Goal: Find specific page/section

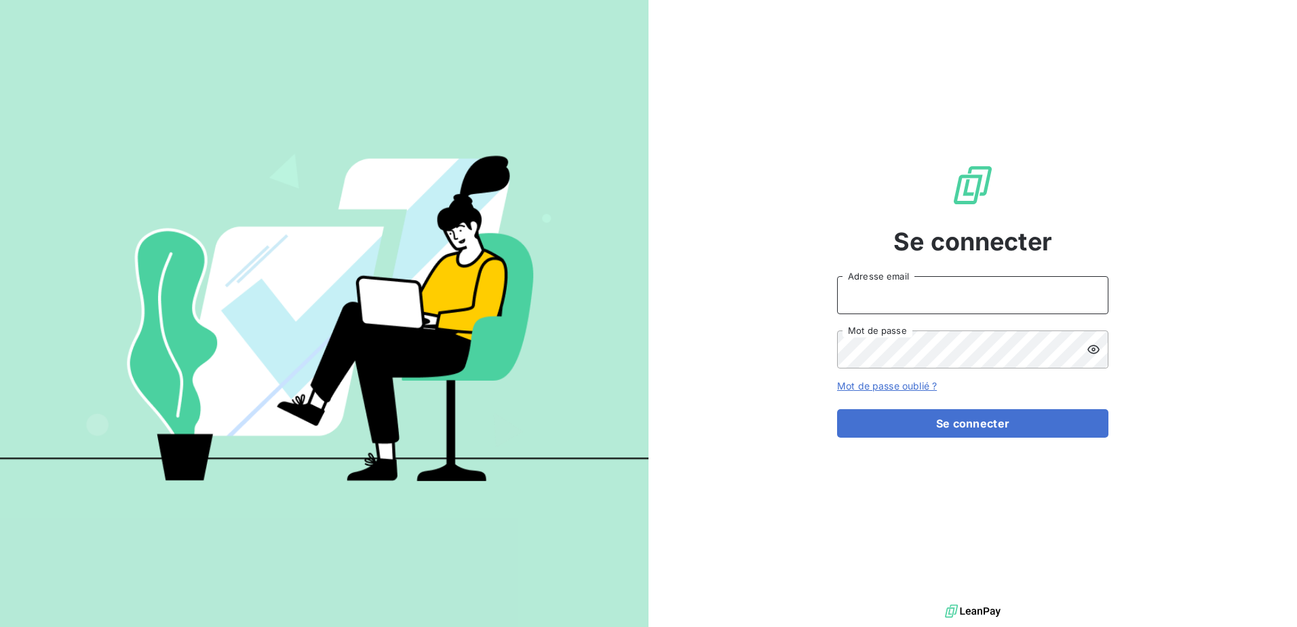
click at [925, 301] on input "Adresse email" at bounding box center [972, 295] width 271 height 38
type input "[PERSON_NAME][EMAIL_ADDRESS][DOMAIN_NAME]"
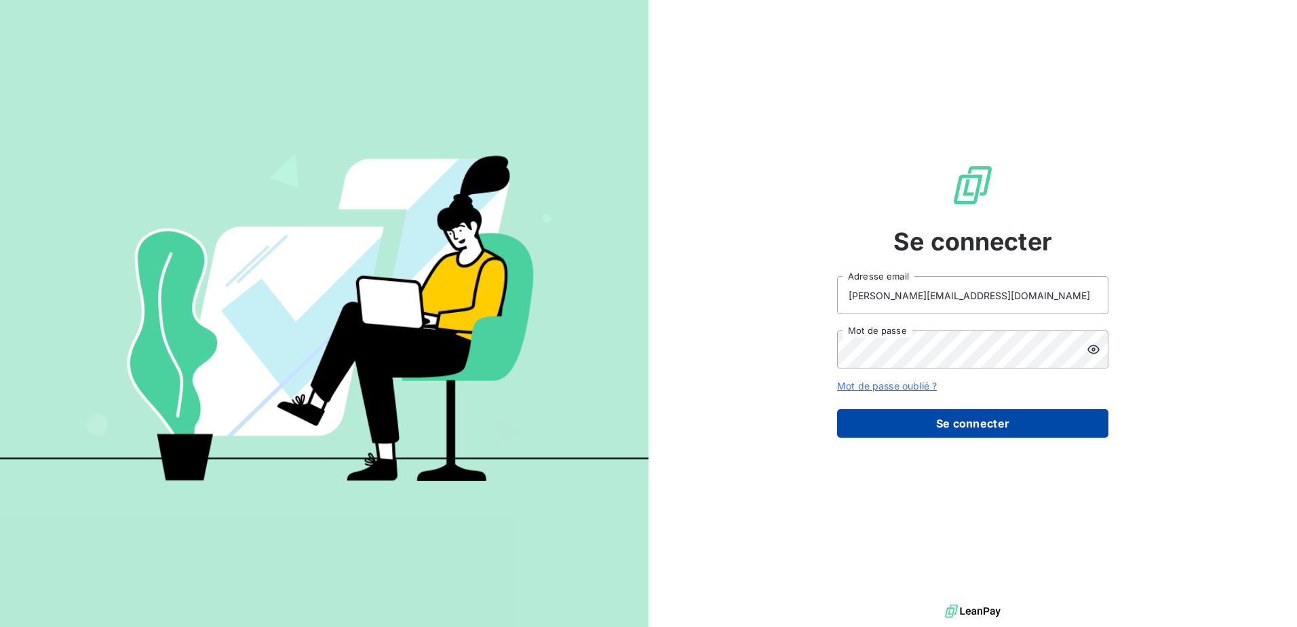
click at [964, 429] on button "Se connecter" at bounding box center [972, 423] width 271 height 28
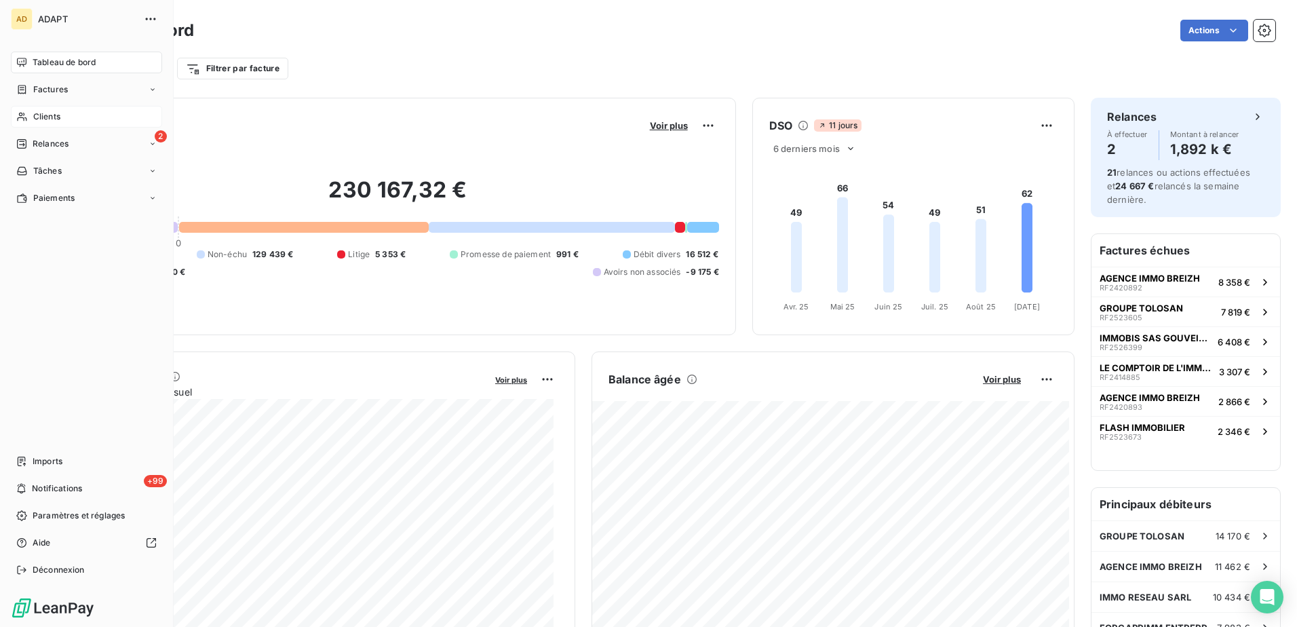
click at [50, 115] on span "Clients" at bounding box center [46, 117] width 27 height 12
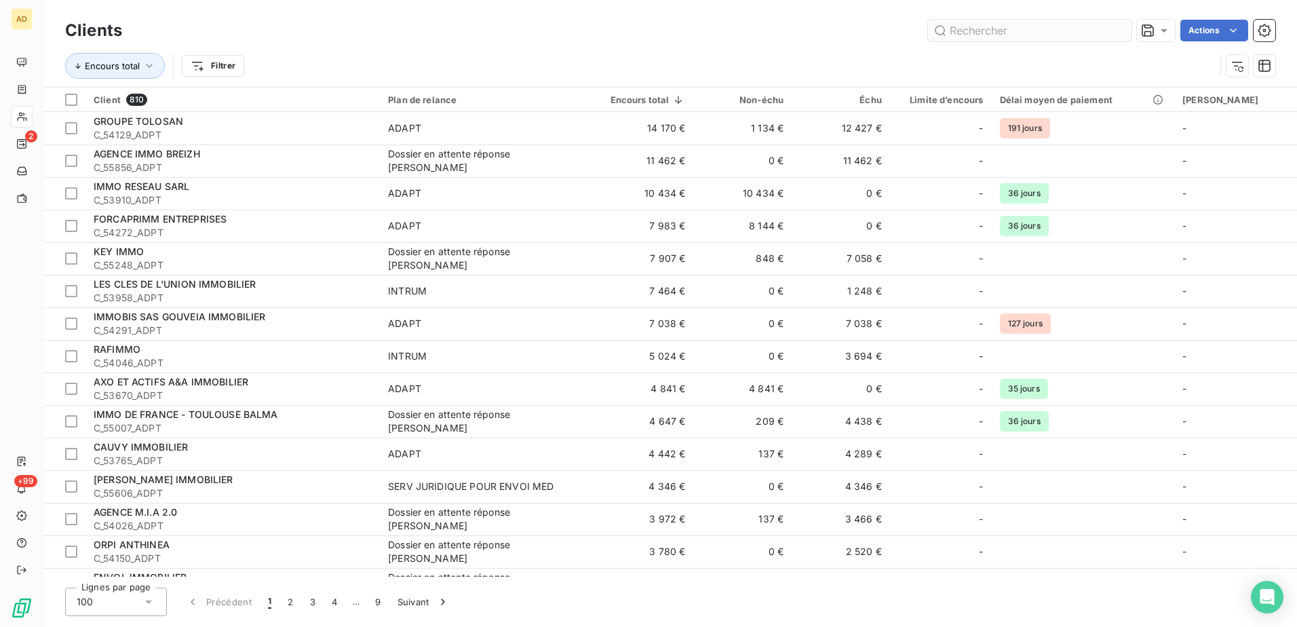
click at [988, 27] on input "text" at bounding box center [1030, 31] width 204 height 22
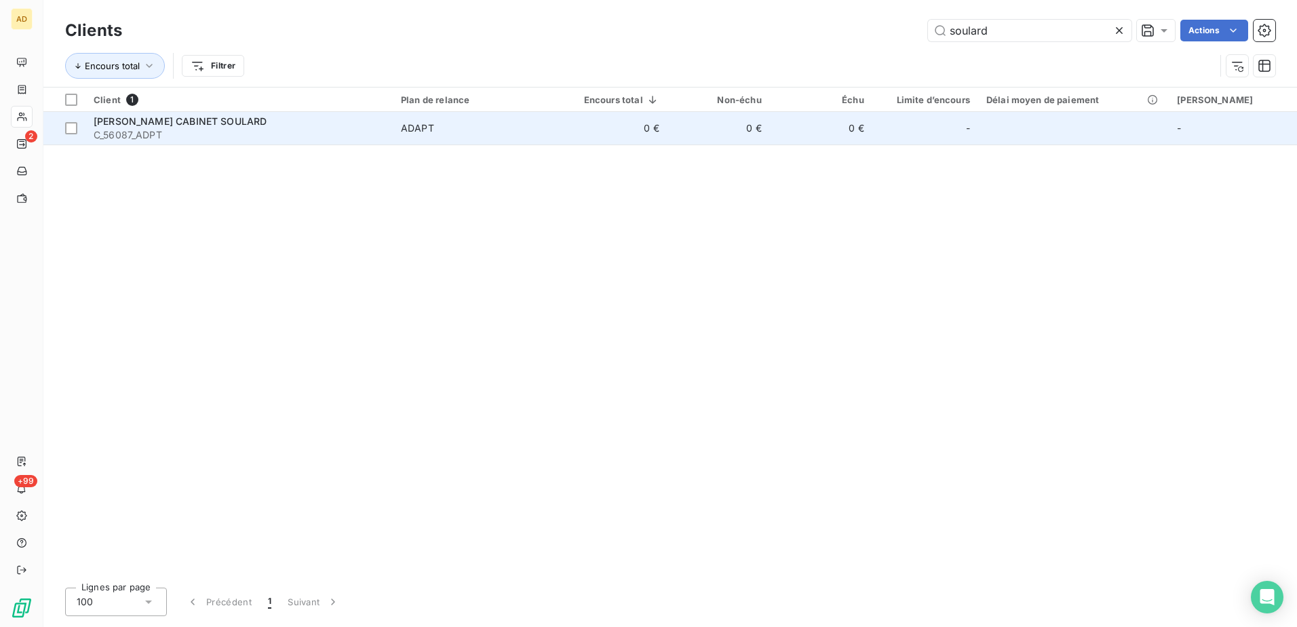
type input "soulard"
click at [138, 122] on span "[PERSON_NAME] CABINET SOULARD" at bounding box center [180, 121] width 173 height 12
